Goal: Transaction & Acquisition: Purchase product/service

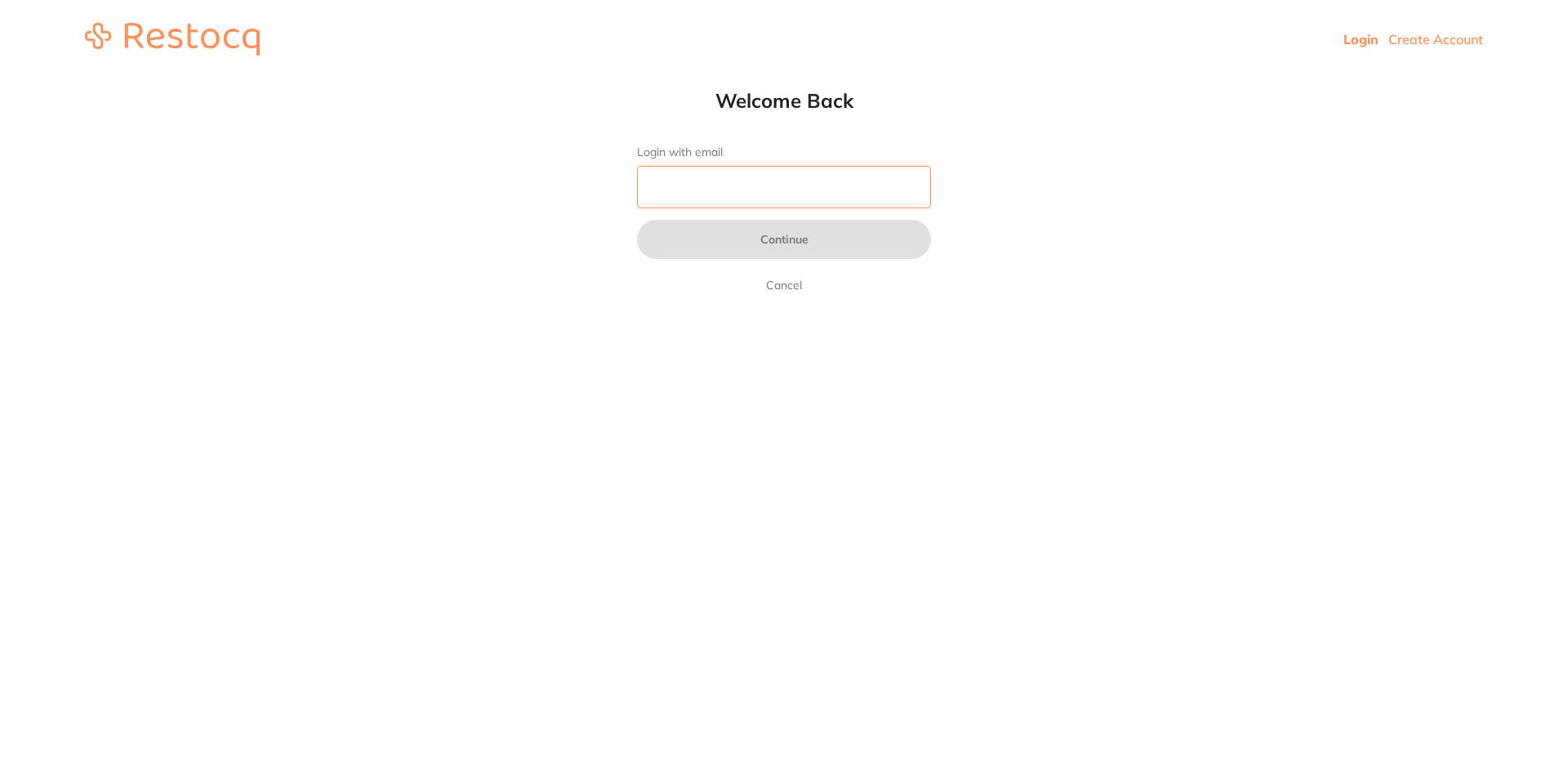
click at [710, 184] on input "Login with email" at bounding box center [784, 187] width 294 height 42
type input "[EMAIL_ADDRESS][DOMAIN_NAME]"
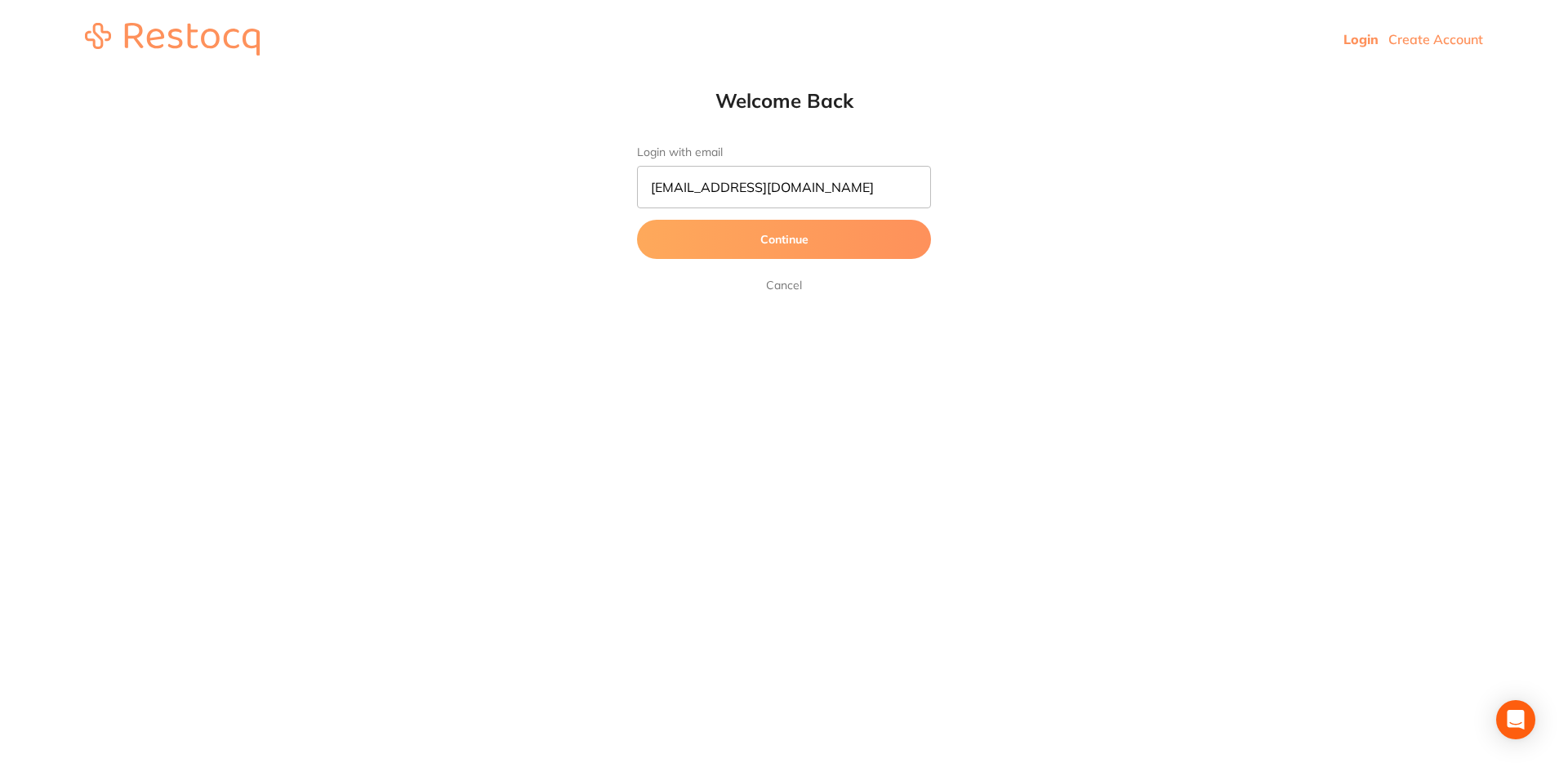
click at [747, 246] on button "Continue" at bounding box center [784, 238] width 294 height 39
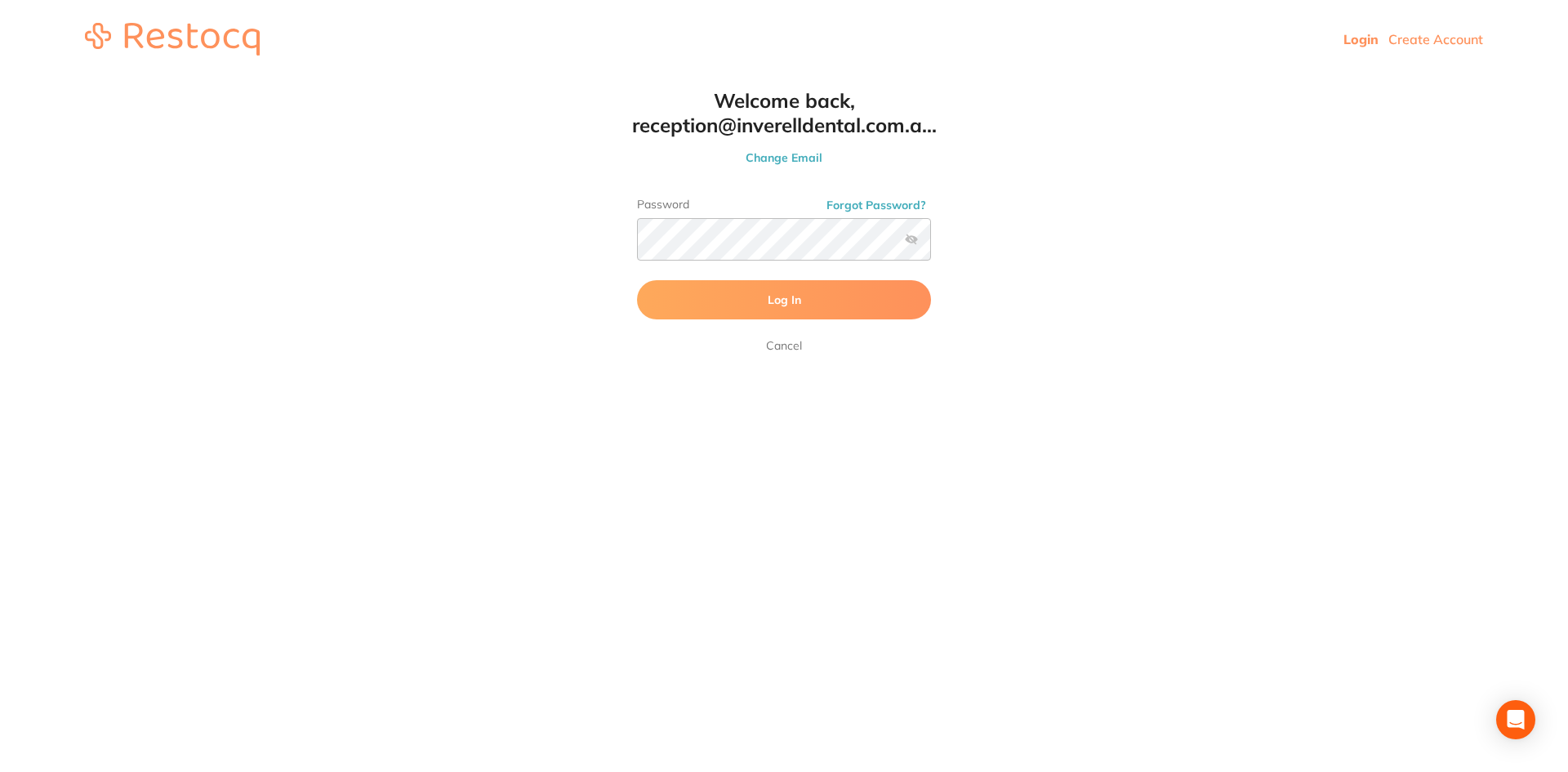
click at [758, 313] on button "Log In" at bounding box center [784, 299] width 294 height 39
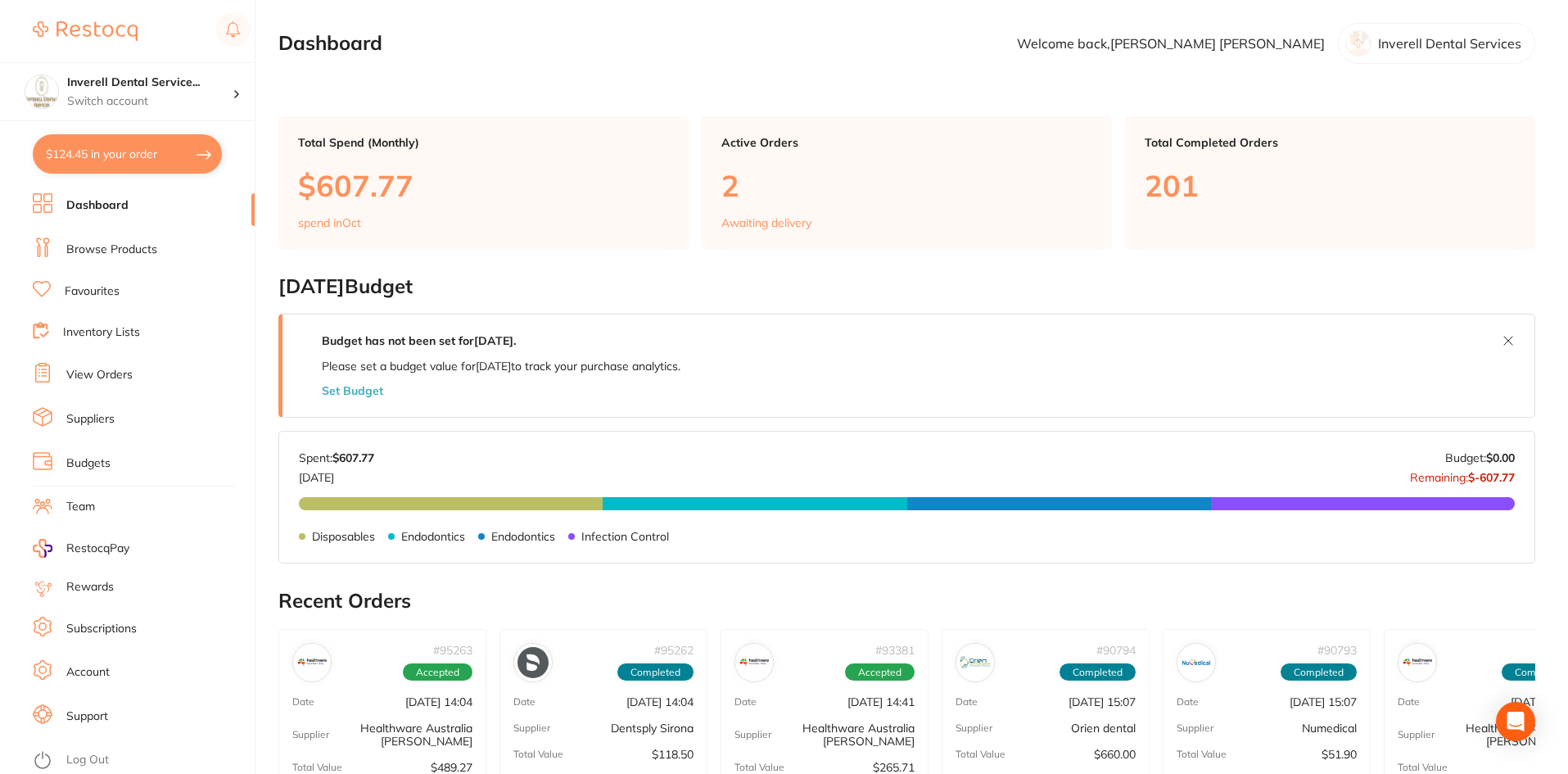
click at [108, 253] on link "Browse Products" at bounding box center [111, 250] width 90 height 16
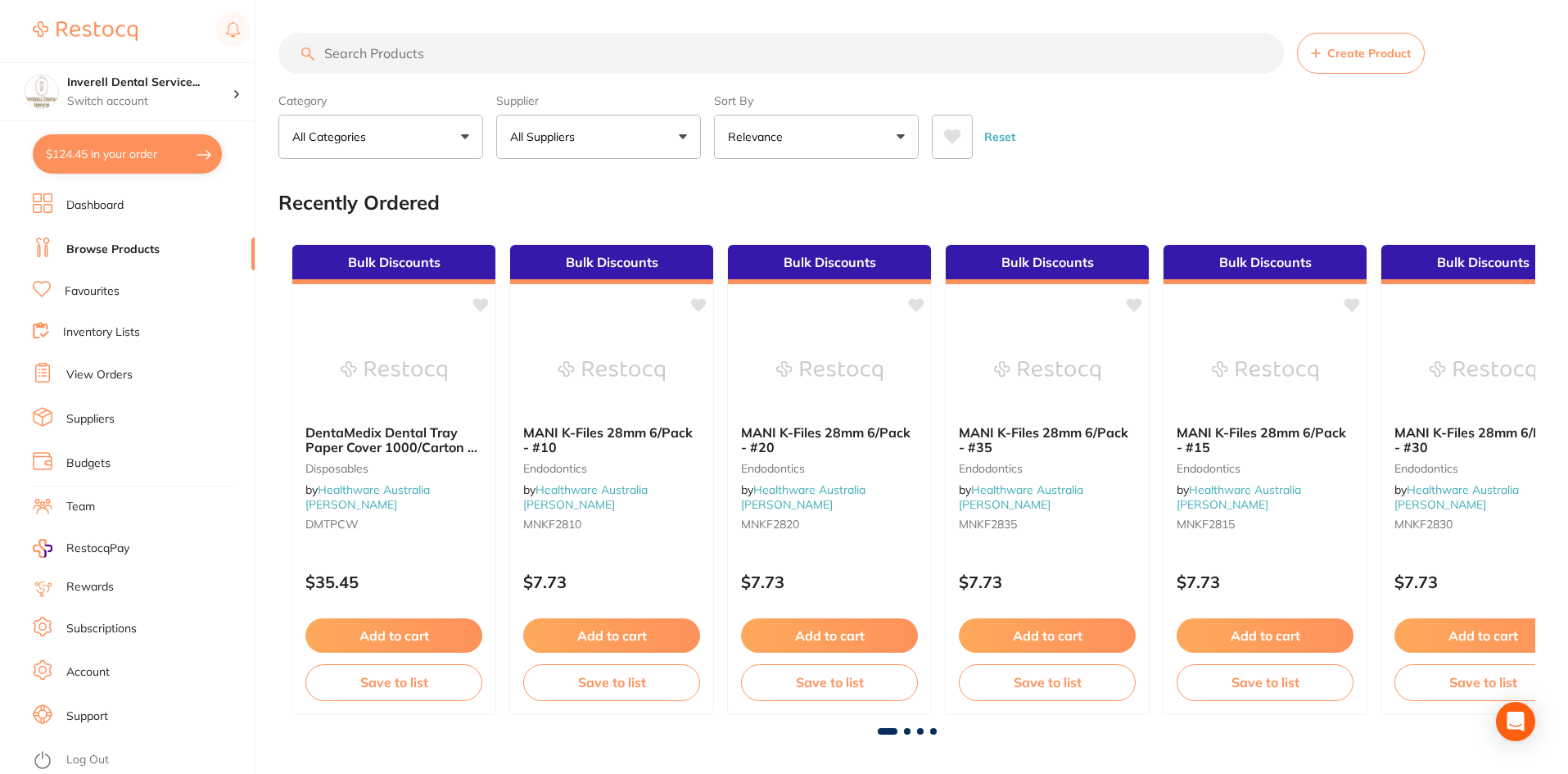
click at [340, 51] on input "search" at bounding box center [781, 53] width 1005 height 41
paste input "stainless steel primary mola crowns"
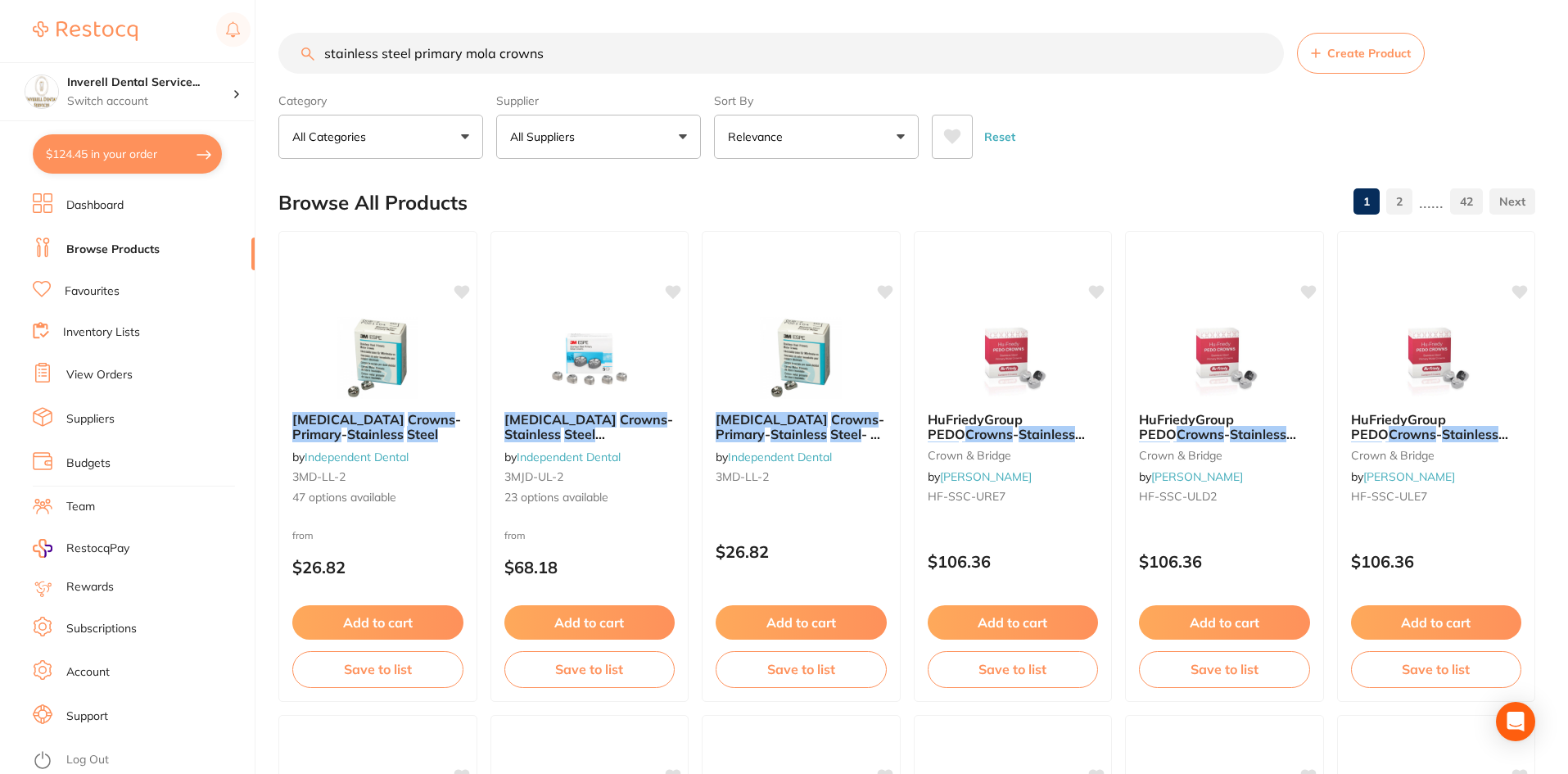
type input "stainless steel primary mola crowns"
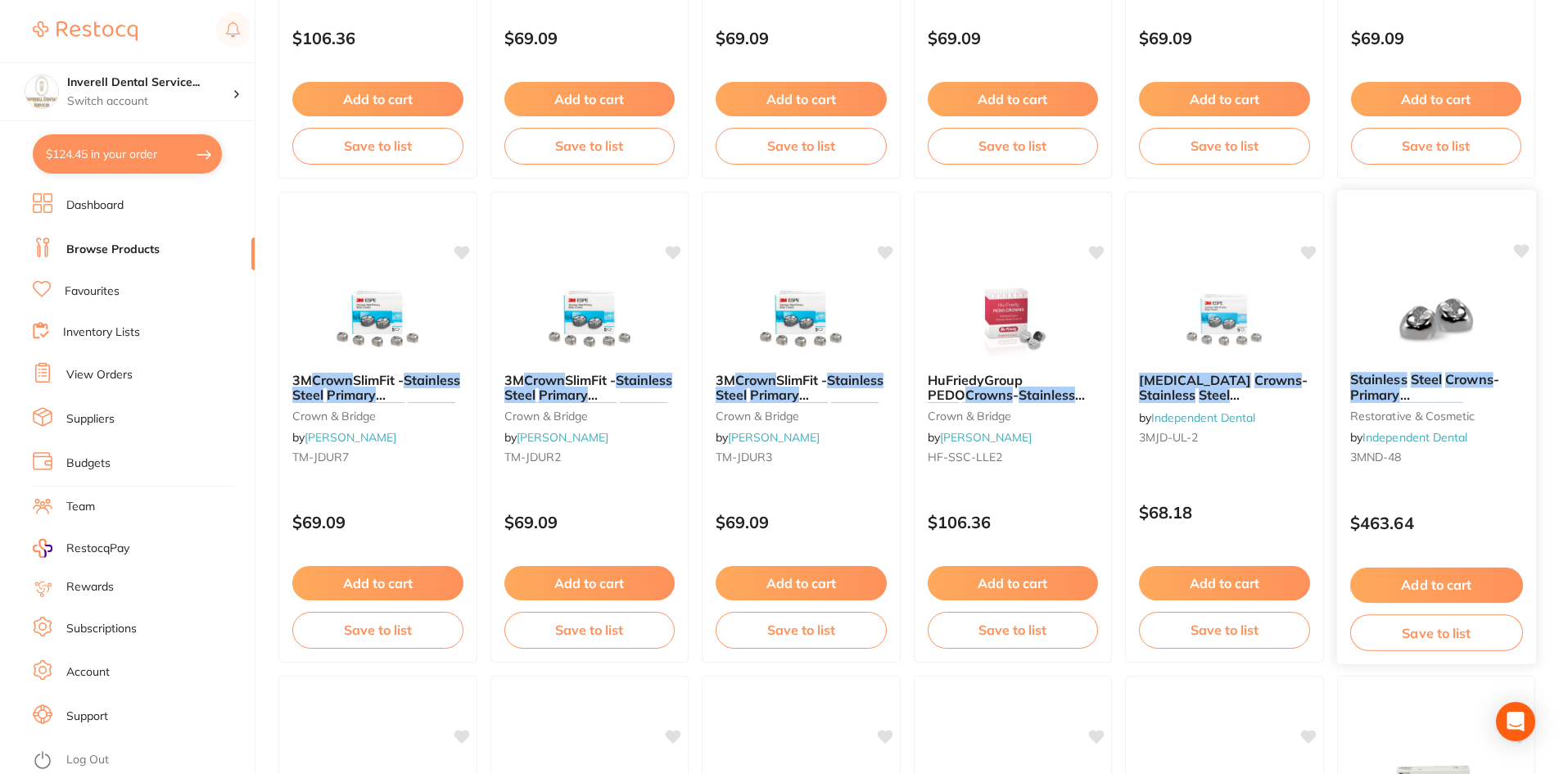
scroll to position [983, 0]
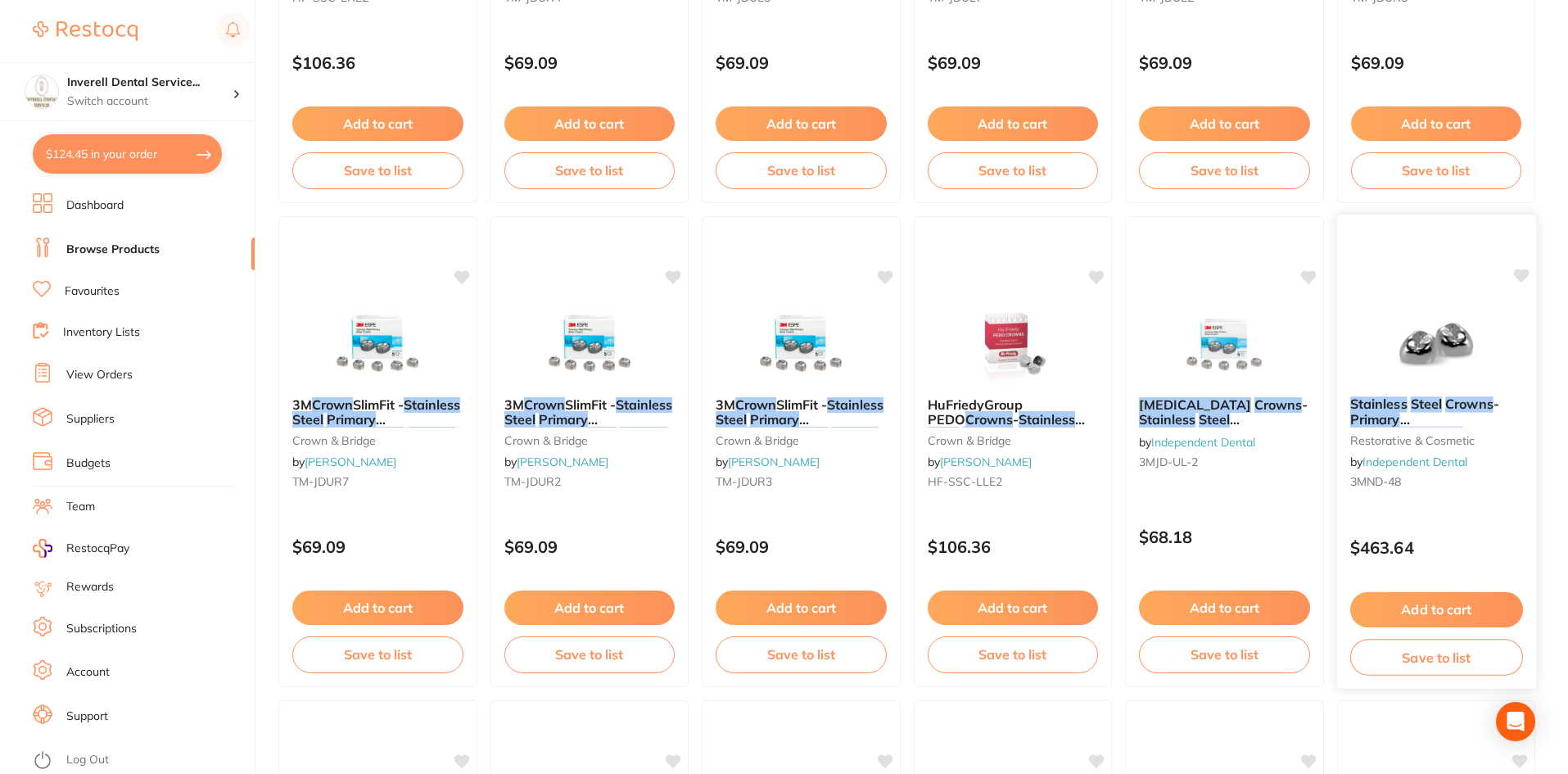
click at [1433, 475] on small "3MND-48" at bounding box center [1435, 482] width 173 height 13
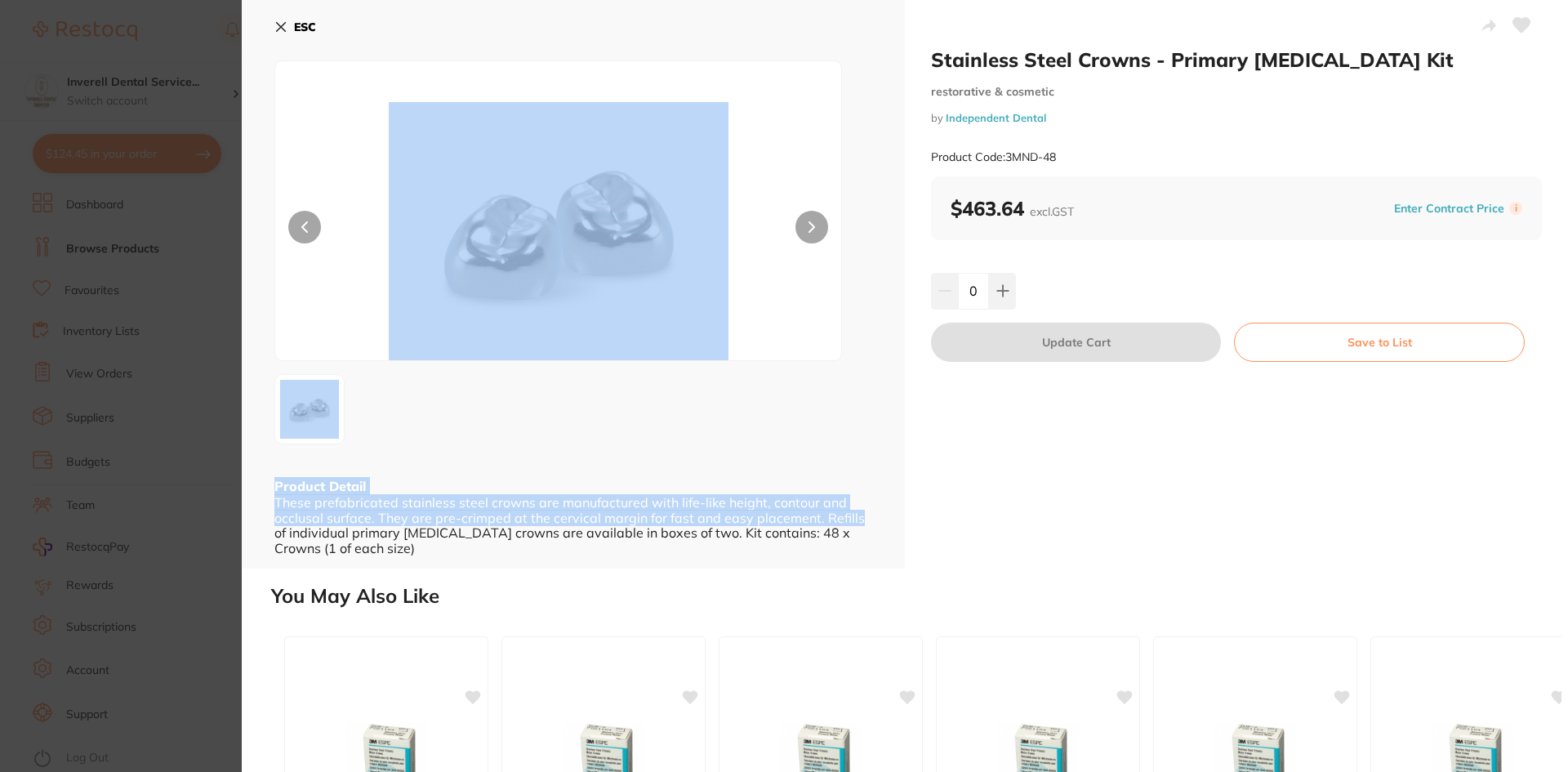
drag, startPoint x: 868, startPoint y: 332, endPoint x: 857, endPoint y: 521, distance: 189.3
click at [857, 521] on div "ESC Product Detail These prefabricated stainless steel crowns are manufactured …" at bounding box center [573, 284] width 663 height 569
click at [289, 22] on button "ESC" at bounding box center [295, 26] width 42 height 28
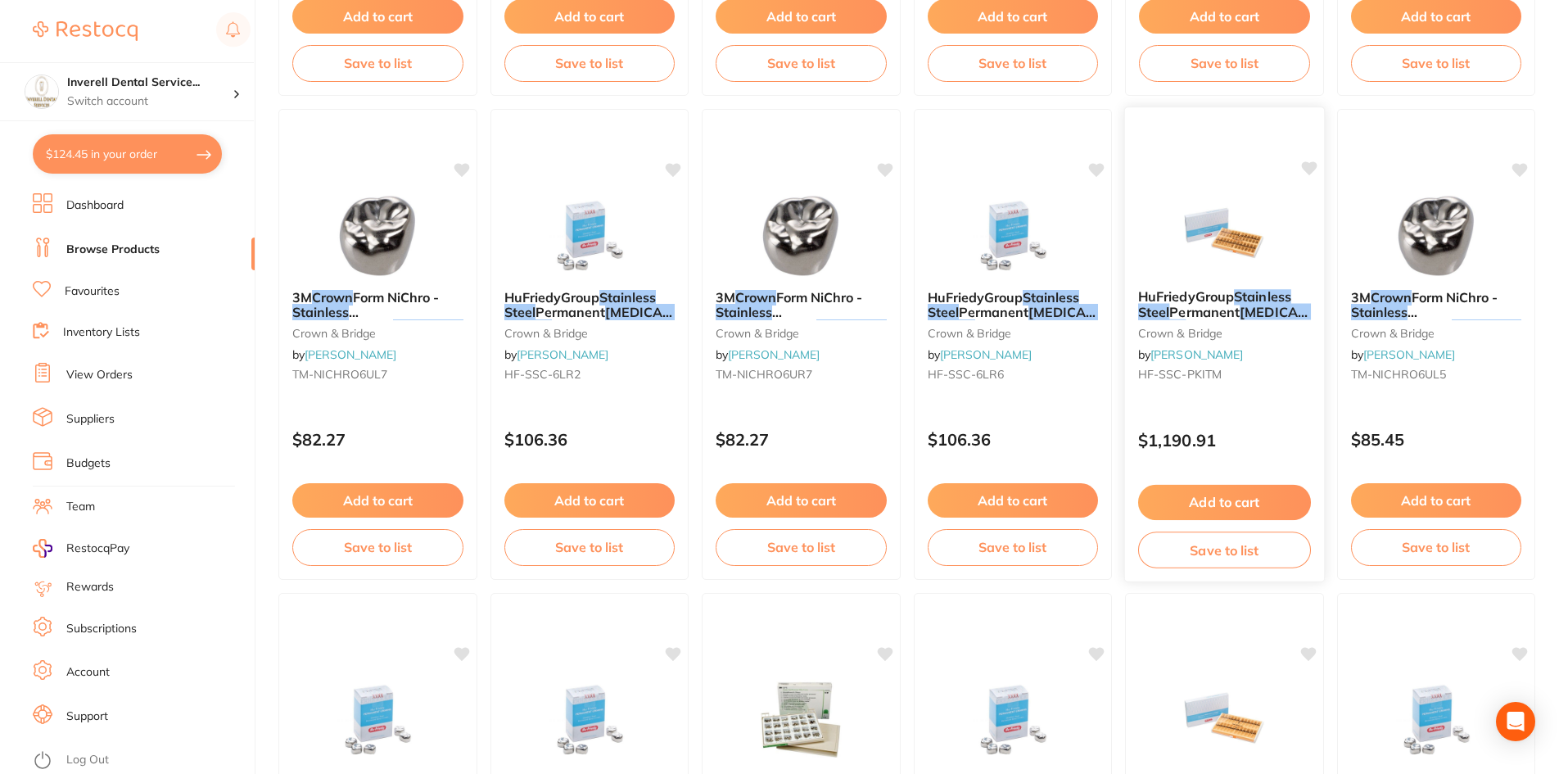
scroll to position [3277, 0]
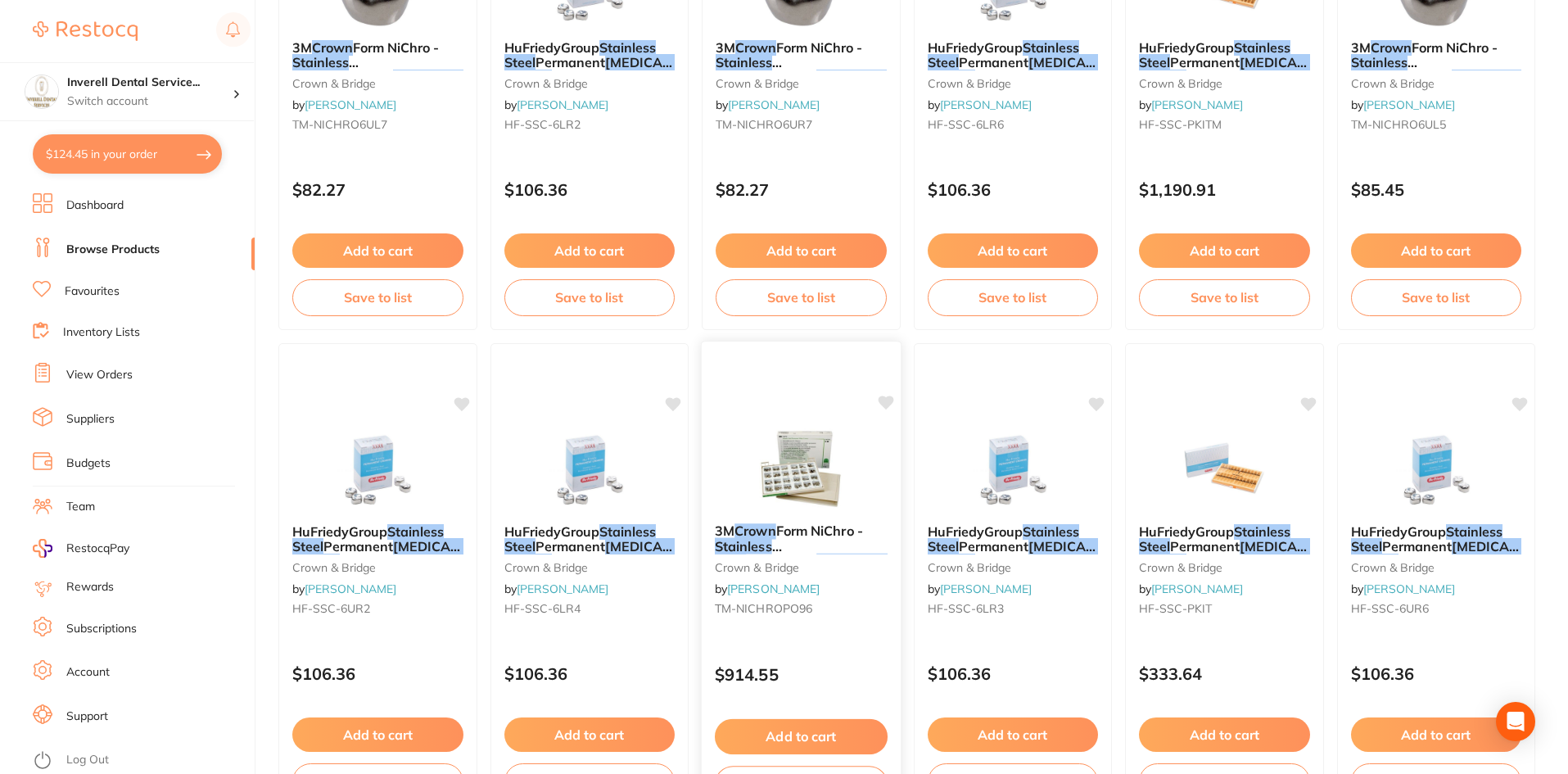
click at [830, 569] on span "- Kit, 96-Pack" at bounding box center [806, 577] width 87 height 16
